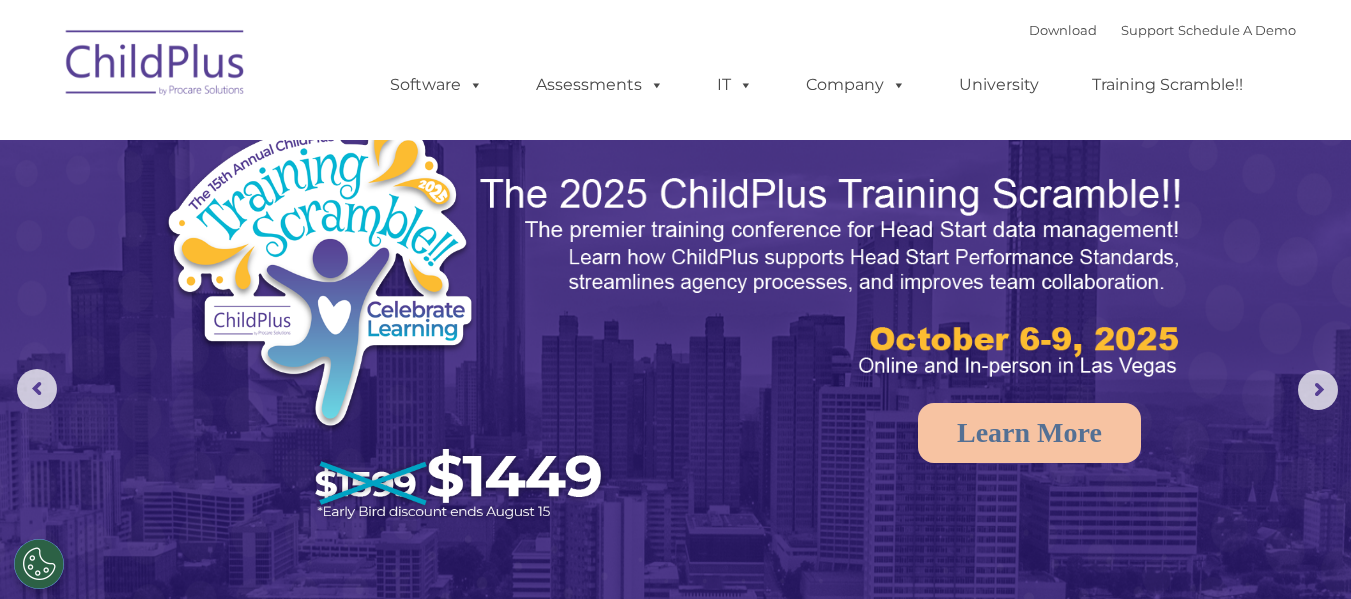
select select "MEDIUM"
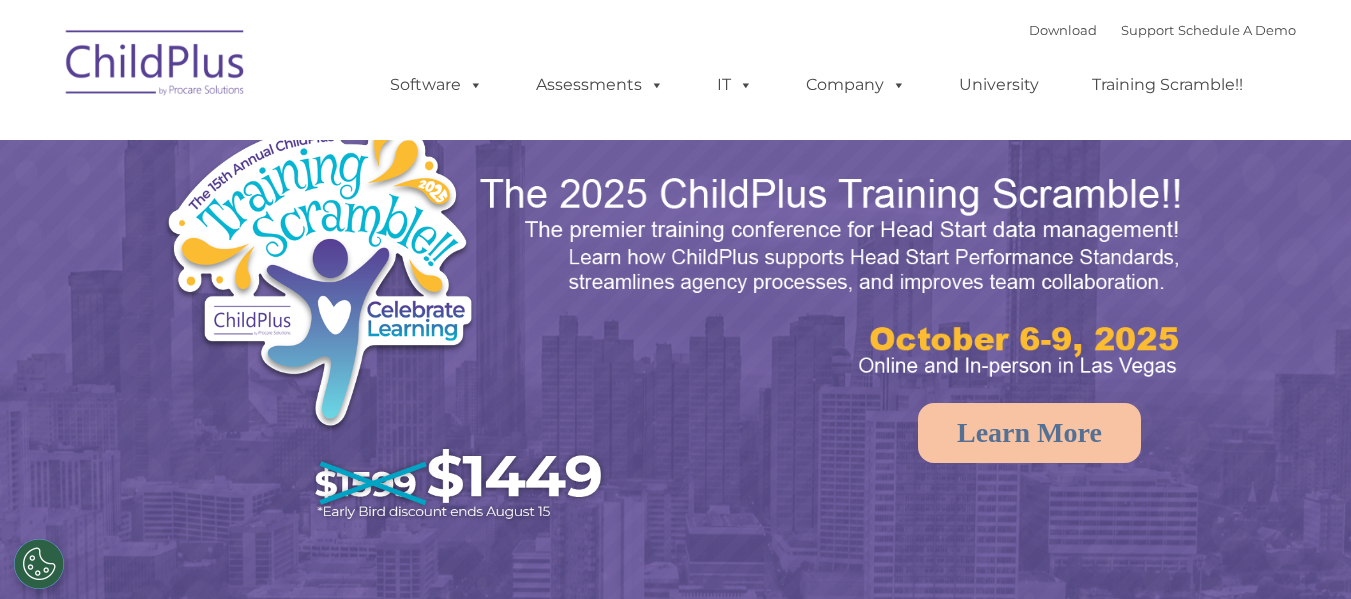
select select "MEDIUM"
